Goal: Information Seeking & Learning: Understand process/instructions

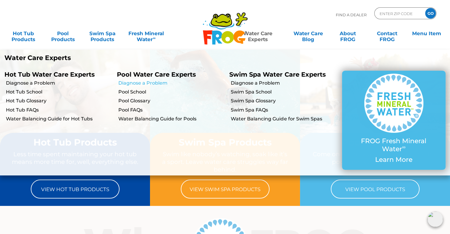
click at [152, 82] on link "Diagnose a Problem" at bounding box center [171, 83] width 107 height 7
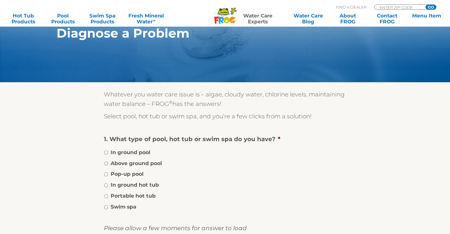
scroll to position [118, 0]
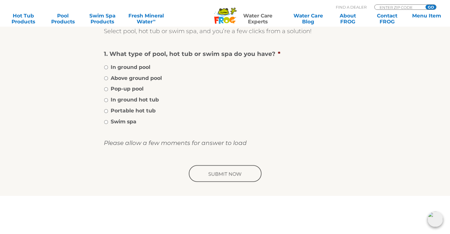
click at [120, 80] on label "Above ground pool" at bounding box center [136, 78] width 51 height 8
click at [108, 80] on input "Above ground pool" at bounding box center [106, 78] width 4 height 4
radio input "true"
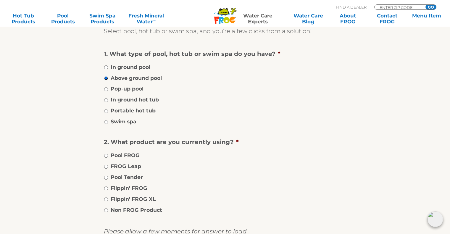
scroll to position [207, 0]
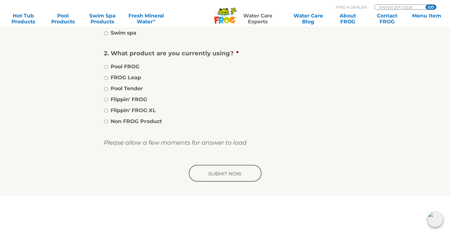
click at [130, 76] on label "FROG Leap" at bounding box center [126, 78] width 30 height 8
click at [108, 76] on input "FROG Leap" at bounding box center [106, 78] width 4 height 4
radio input "true"
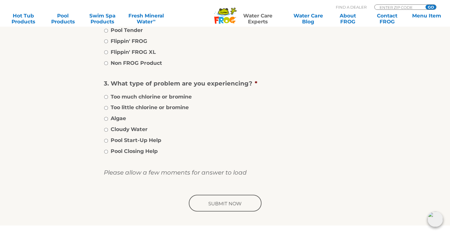
scroll to position [266, 0]
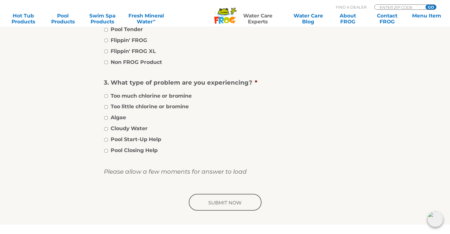
click at [149, 94] on label "Too much chlorine or bromine" at bounding box center [151, 96] width 81 height 8
click at [108, 94] on input "Too much chlorine or bromine" at bounding box center [106, 96] width 4 height 4
radio input "true"
click at [236, 204] on input "image" at bounding box center [225, 202] width 75 height 19
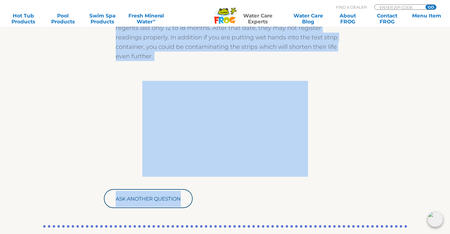
scroll to position [542, 0]
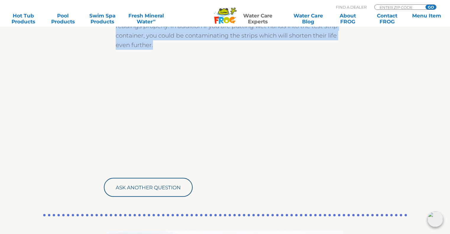
drag, startPoint x: 106, startPoint y: 94, endPoint x: 183, endPoint y: 41, distance: 93.4
copy ol "Lo ips dolorsit ametc ad elit 0.8 sed, doeius tem INCI Utla ® Etdolor Mag ® ali…"
